Goal: Navigation & Orientation: Find specific page/section

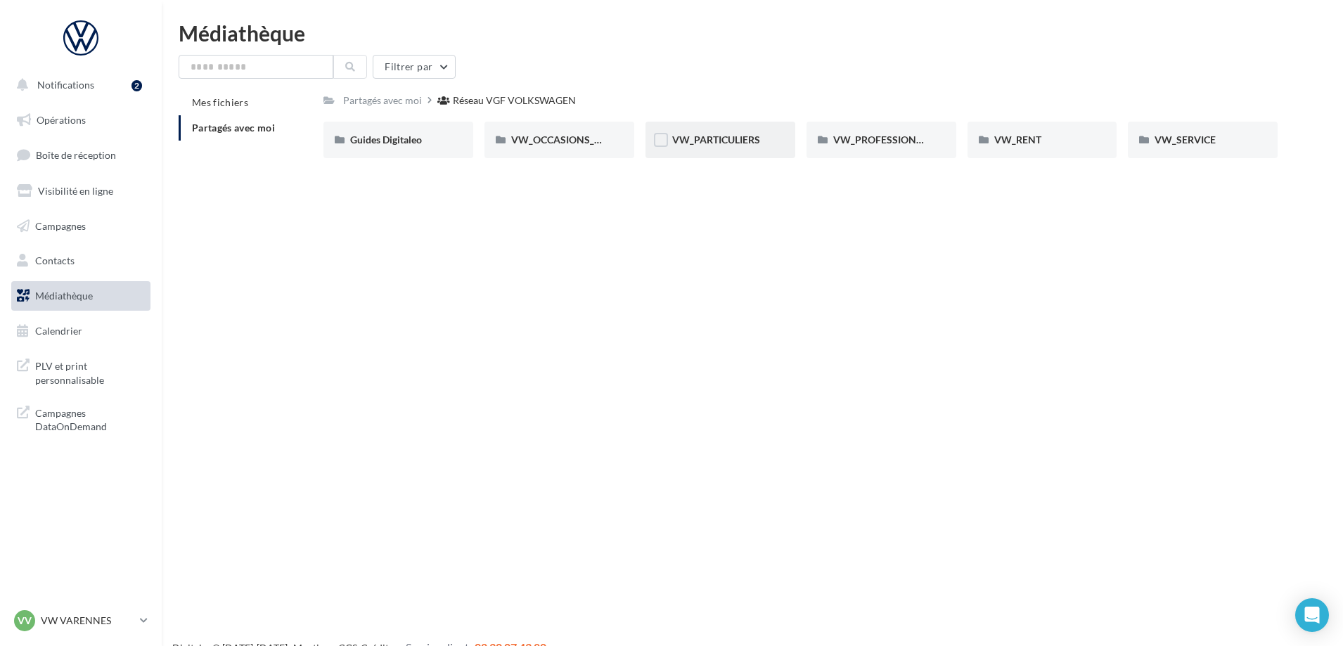
click at [714, 131] on div "VW_PARTICULIERS" at bounding box center [721, 140] width 150 height 37
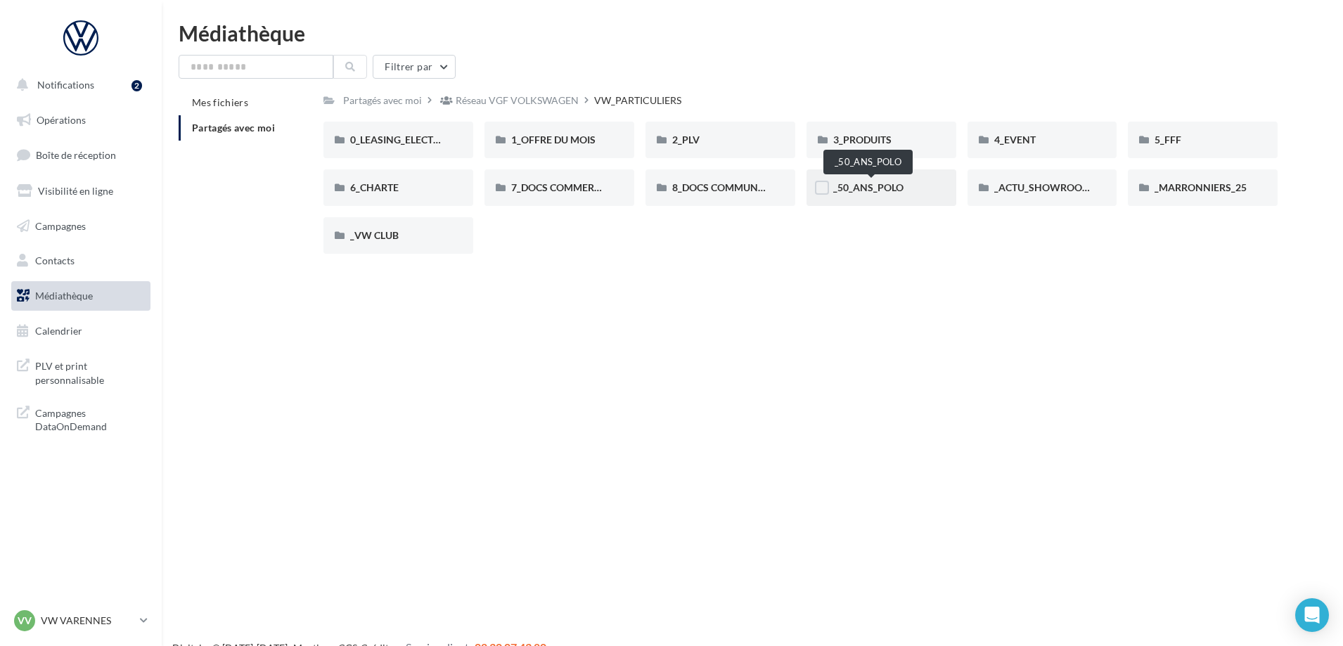
click at [894, 185] on span "_50_ANS_POLO" at bounding box center [868, 187] width 70 height 12
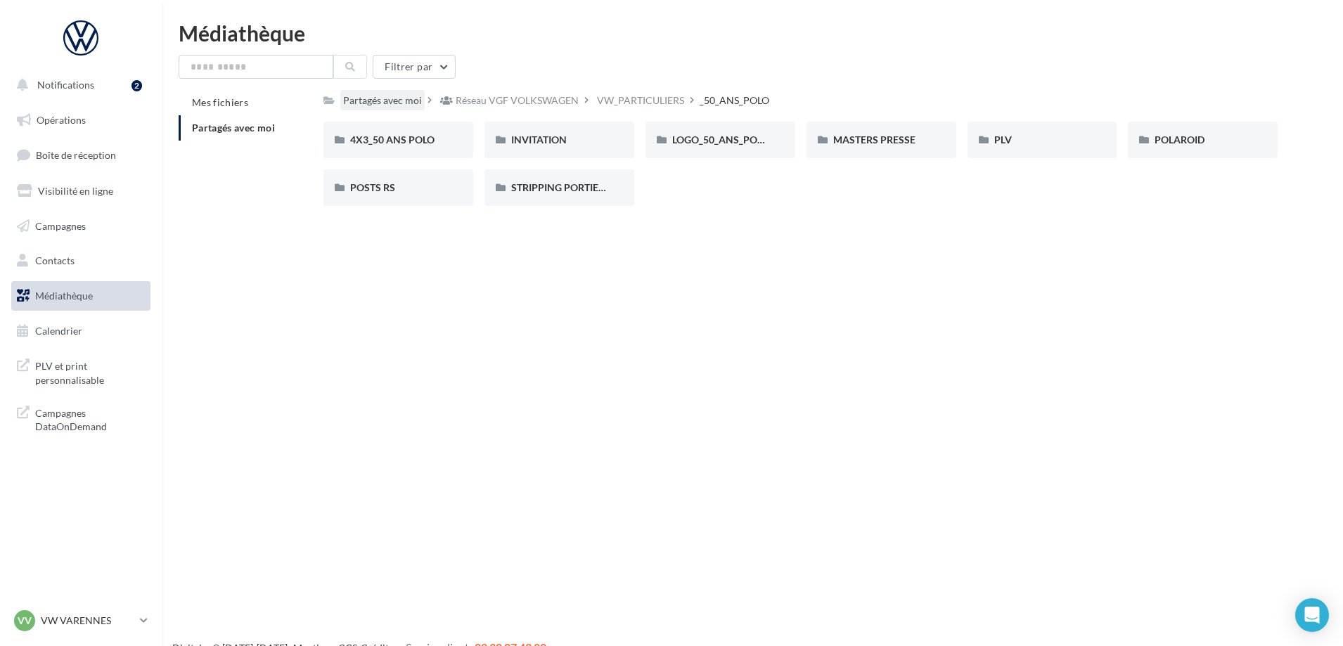
click at [383, 103] on div "Partagés avec moi" at bounding box center [382, 101] width 79 height 14
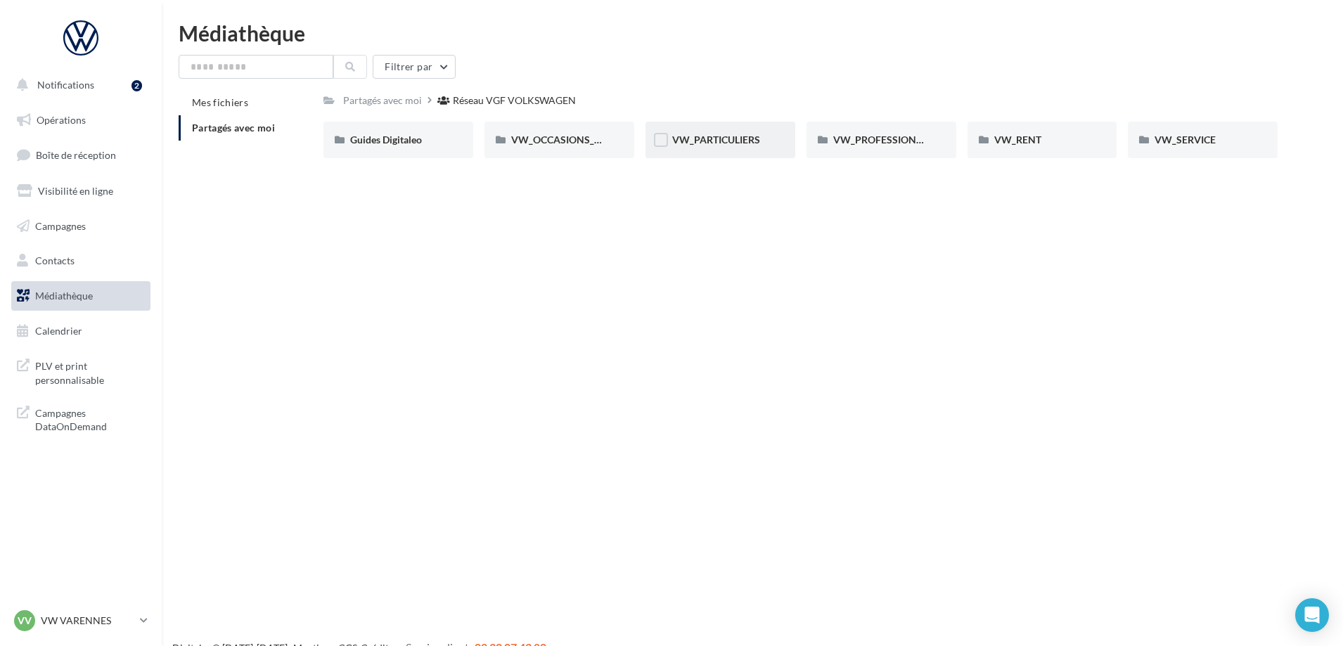
click at [722, 122] on div "VW_PARTICULIERS" at bounding box center [721, 140] width 150 height 37
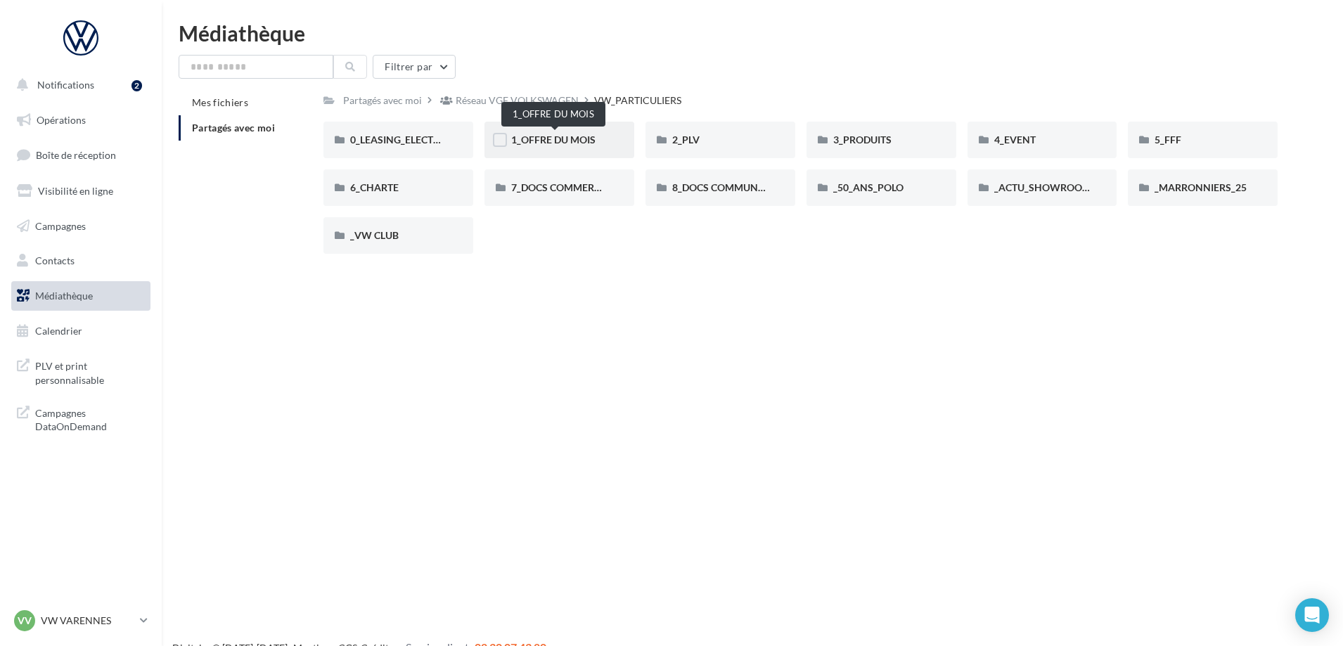
click at [565, 143] on span "1_OFFRE DU MOIS" at bounding box center [553, 140] width 84 height 12
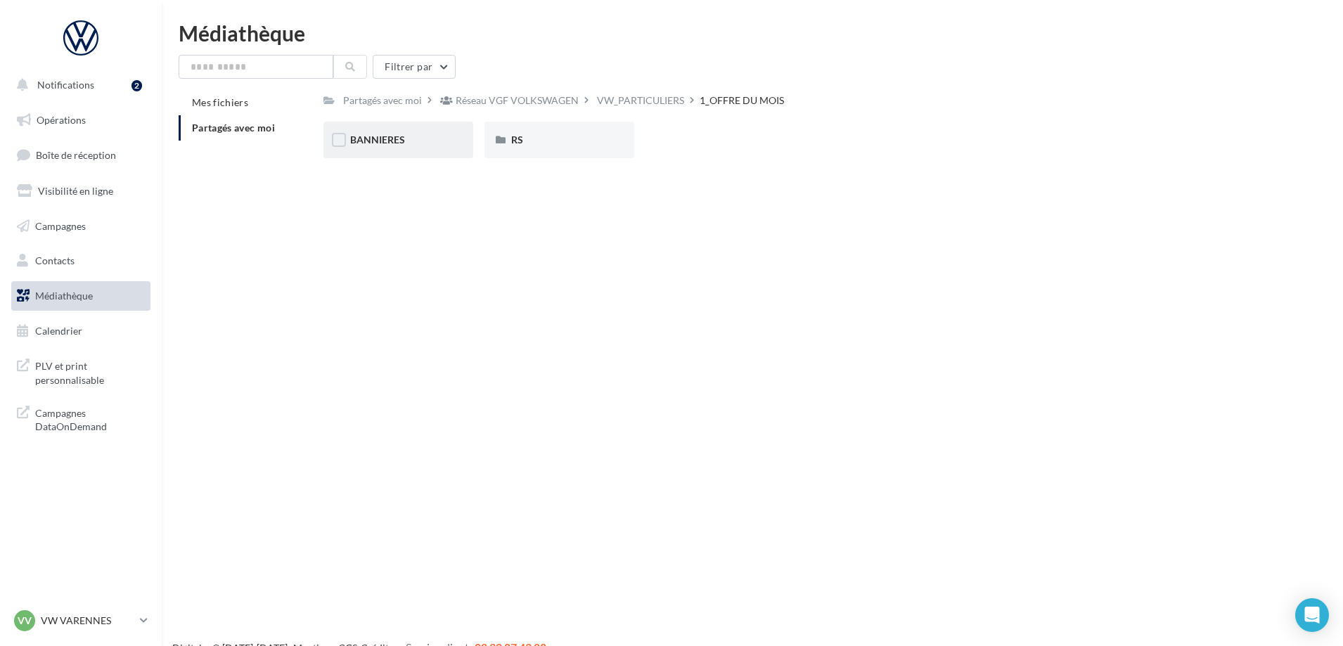
click at [417, 152] on div "BANNIERES" at bounding box center [399, 140] width 150 height 37
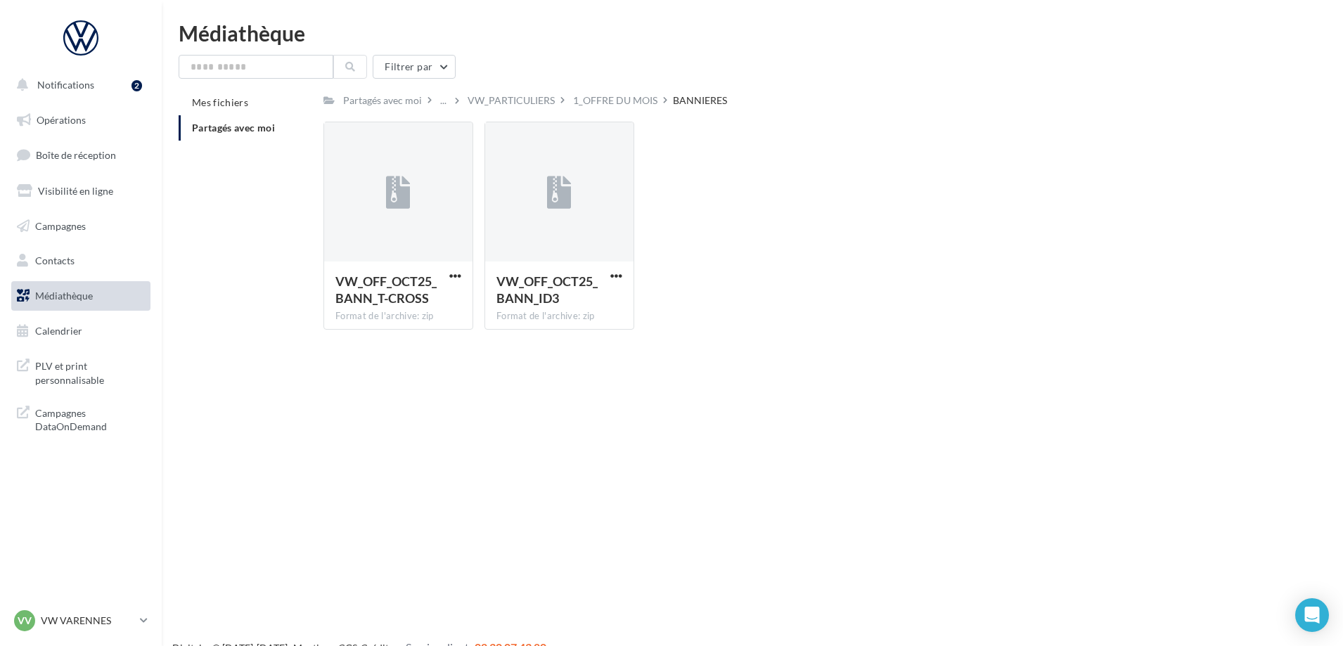
click at [252, 131] on span "Partagés avec moi" at bounding box center [233, 128] width 83 height 12
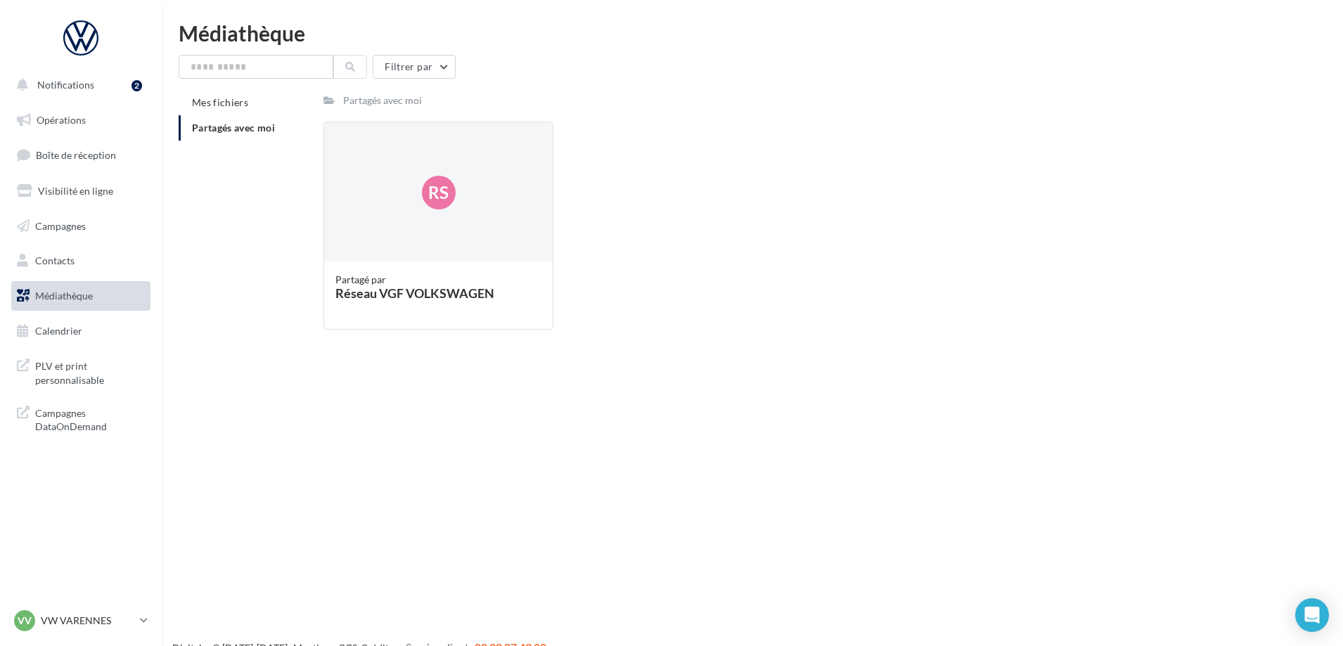
click at [202, 128] on span "Partagés avec moi" at bounding box center [233, 128] width 83 height 12
click at [78, 295] on span "Médiathèque" at bounding box center [64, 296] width 58 height 12
